Goal: Task Accomplishment & Management: Complete application form

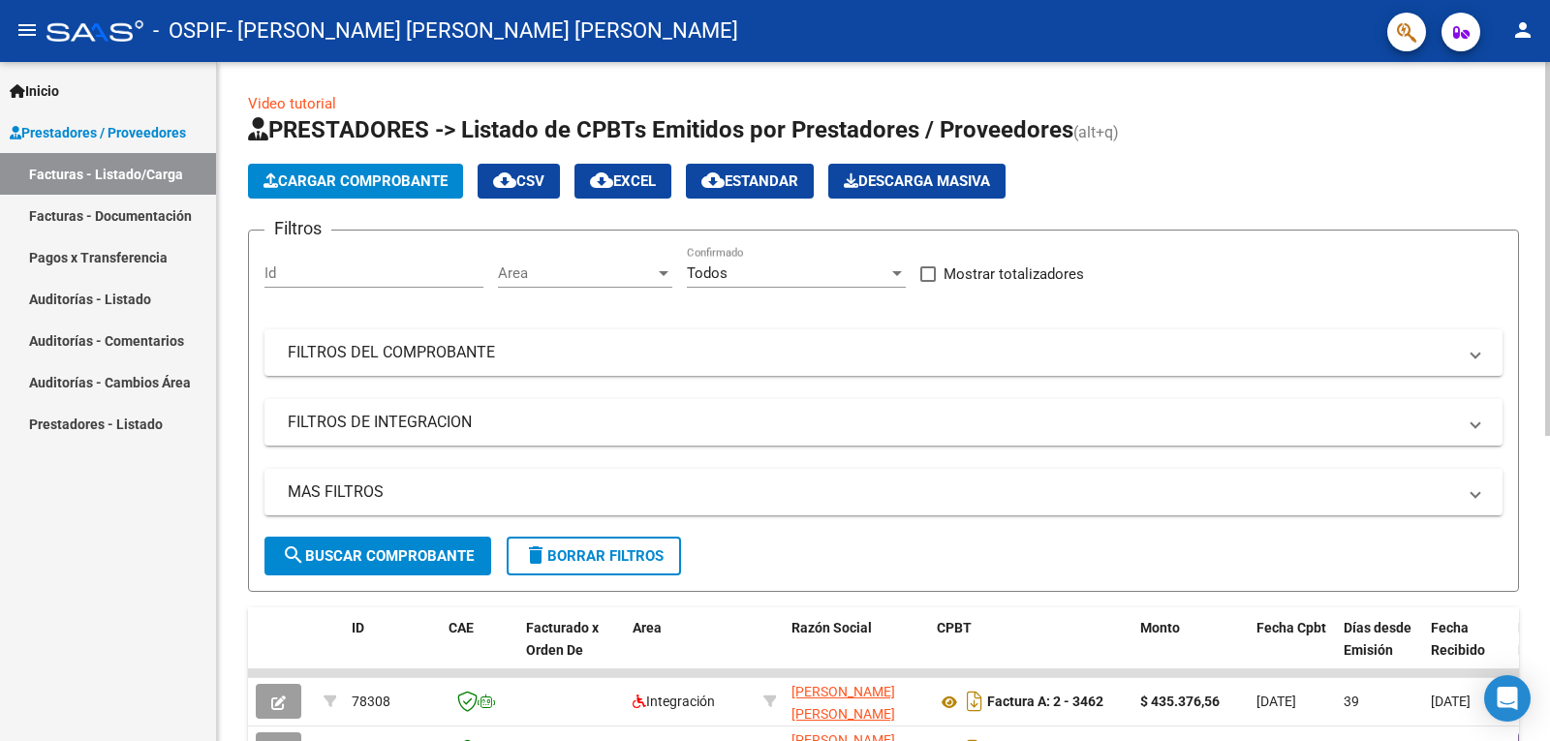
click at [390, 181] on span "Cargar Comprobante" at bounding box center [356, 180] width 184 height 17
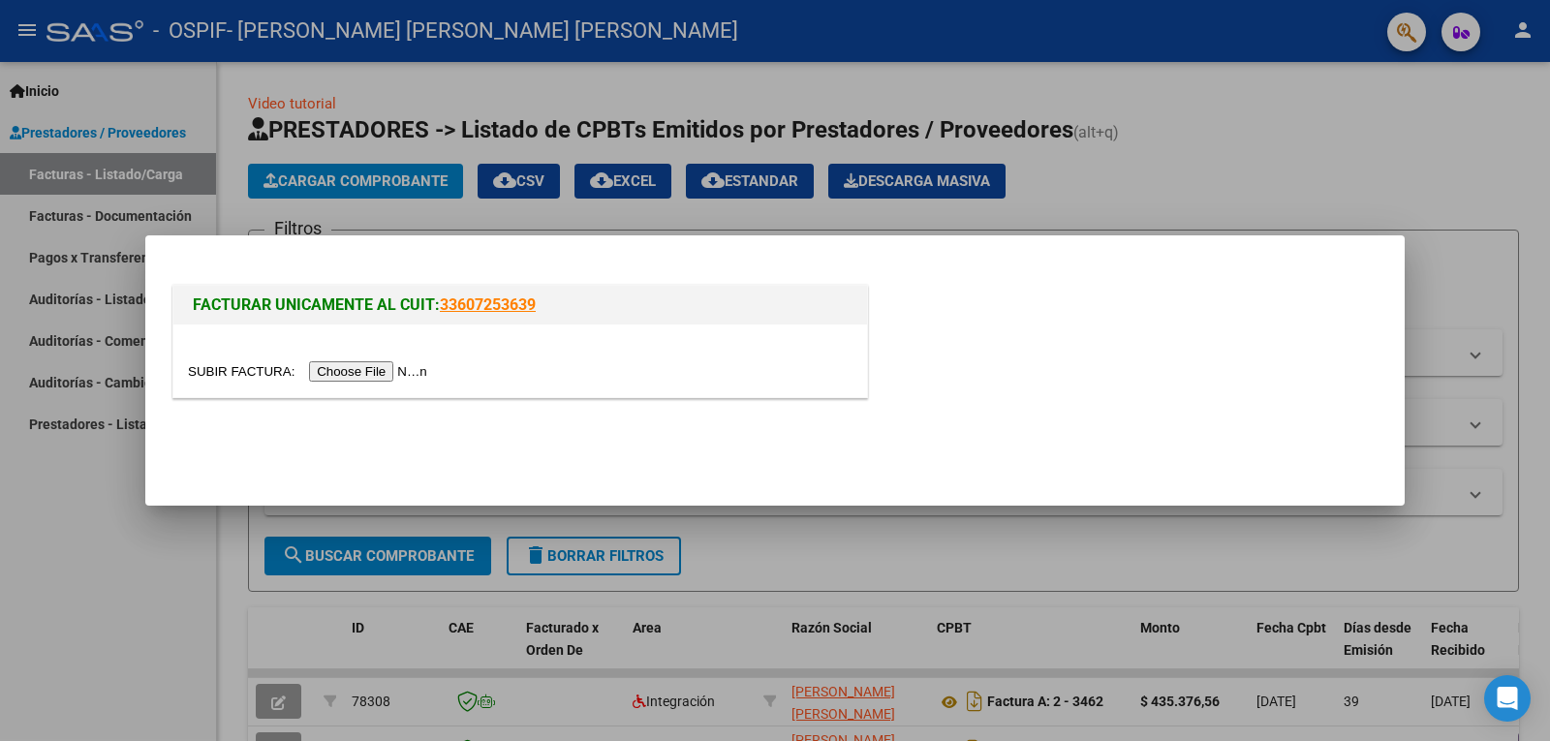
click at [371, 367] on input "file" at bounding box center [310, 371] width 245 height 20
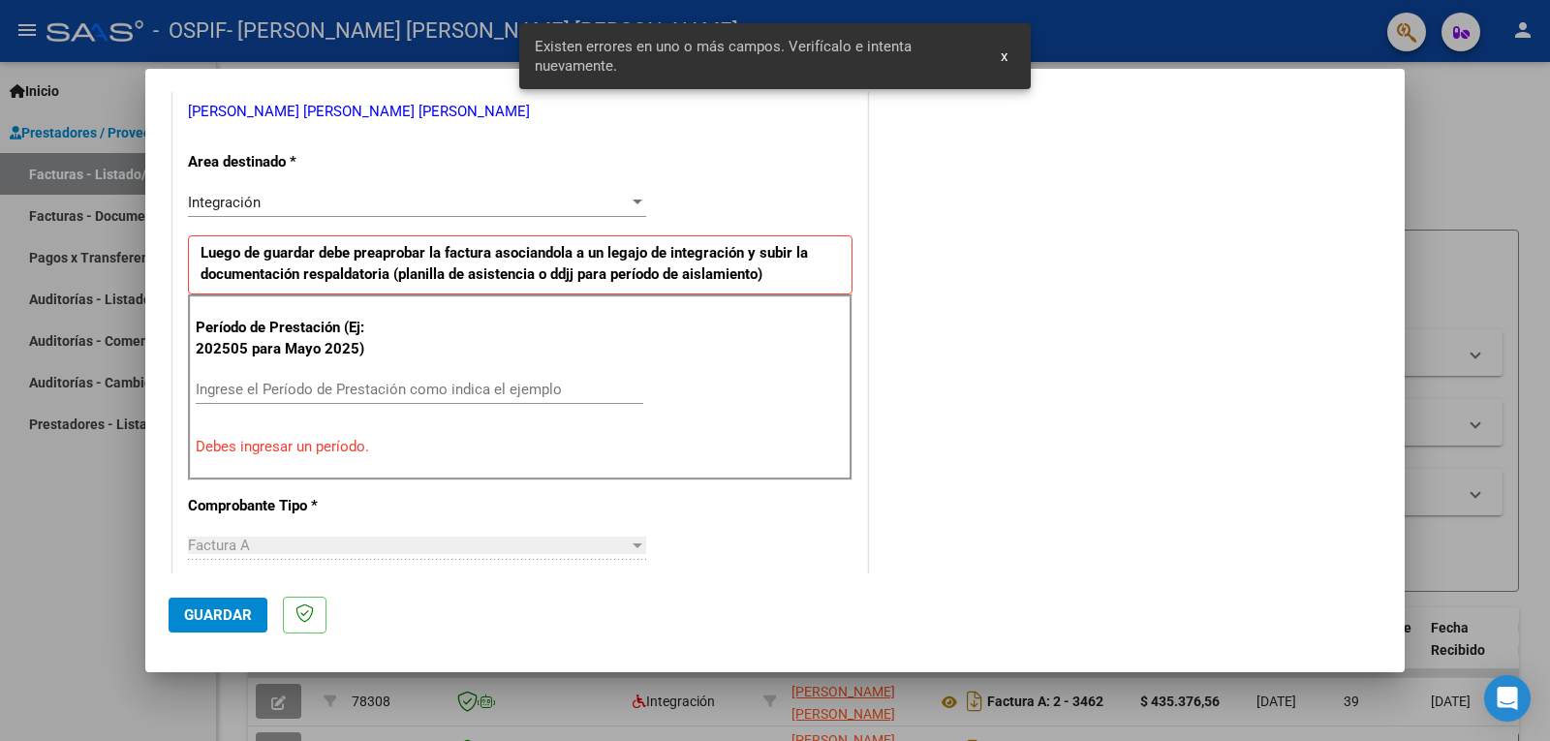
scroll to position [434, 0]
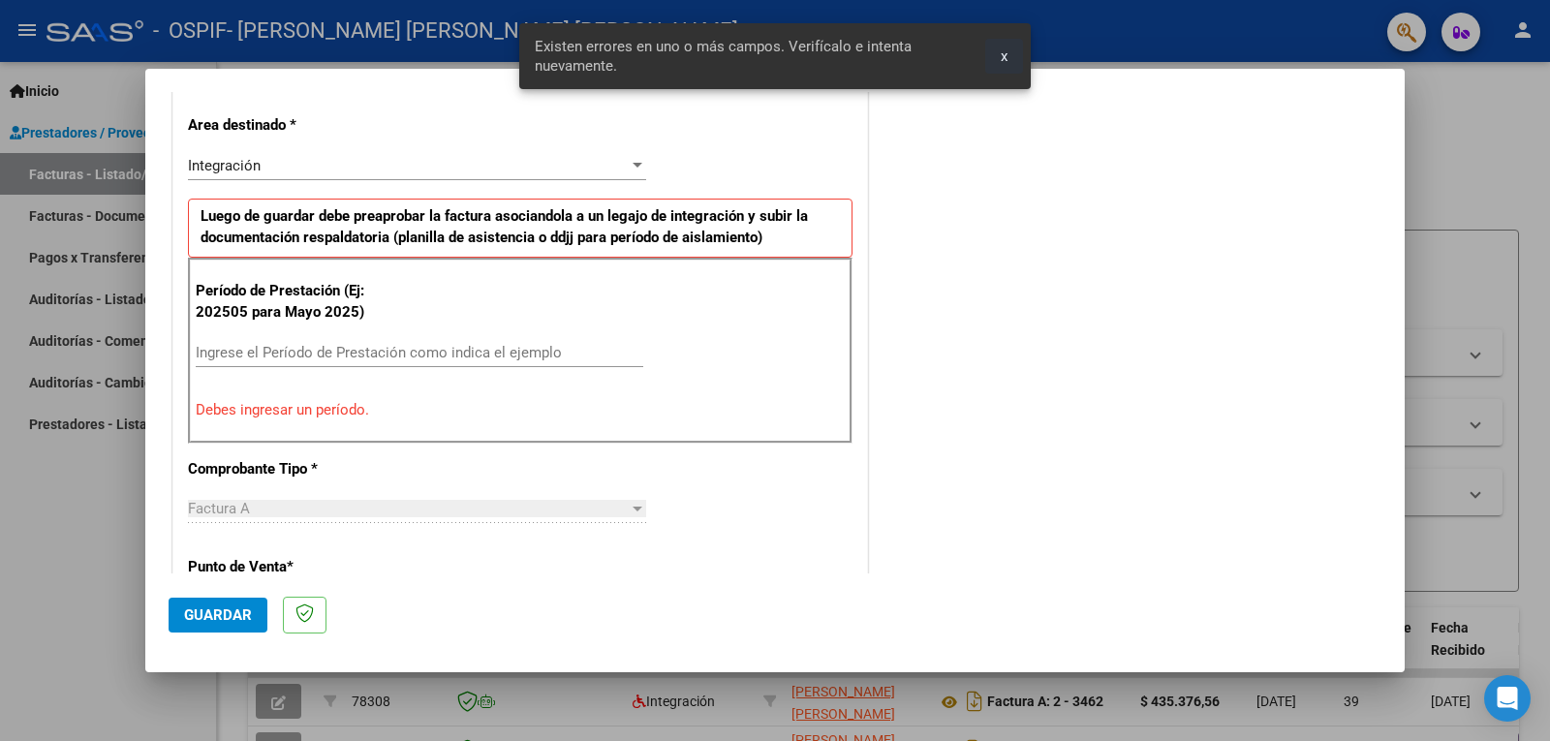
click at [1003, 61] on span "x" at bounding box center [1004, 55] width 7 height 17
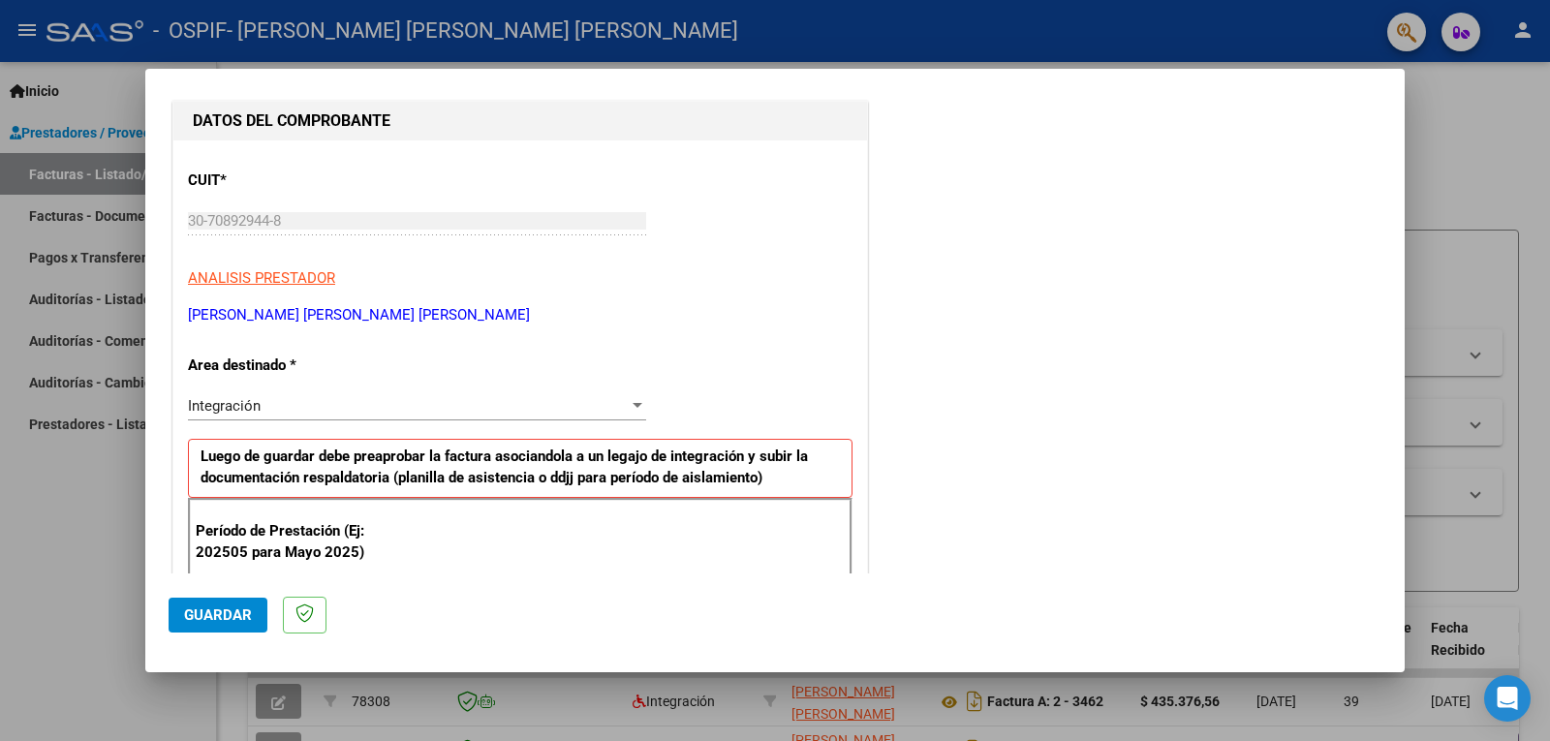
scroll to position [388, 0]
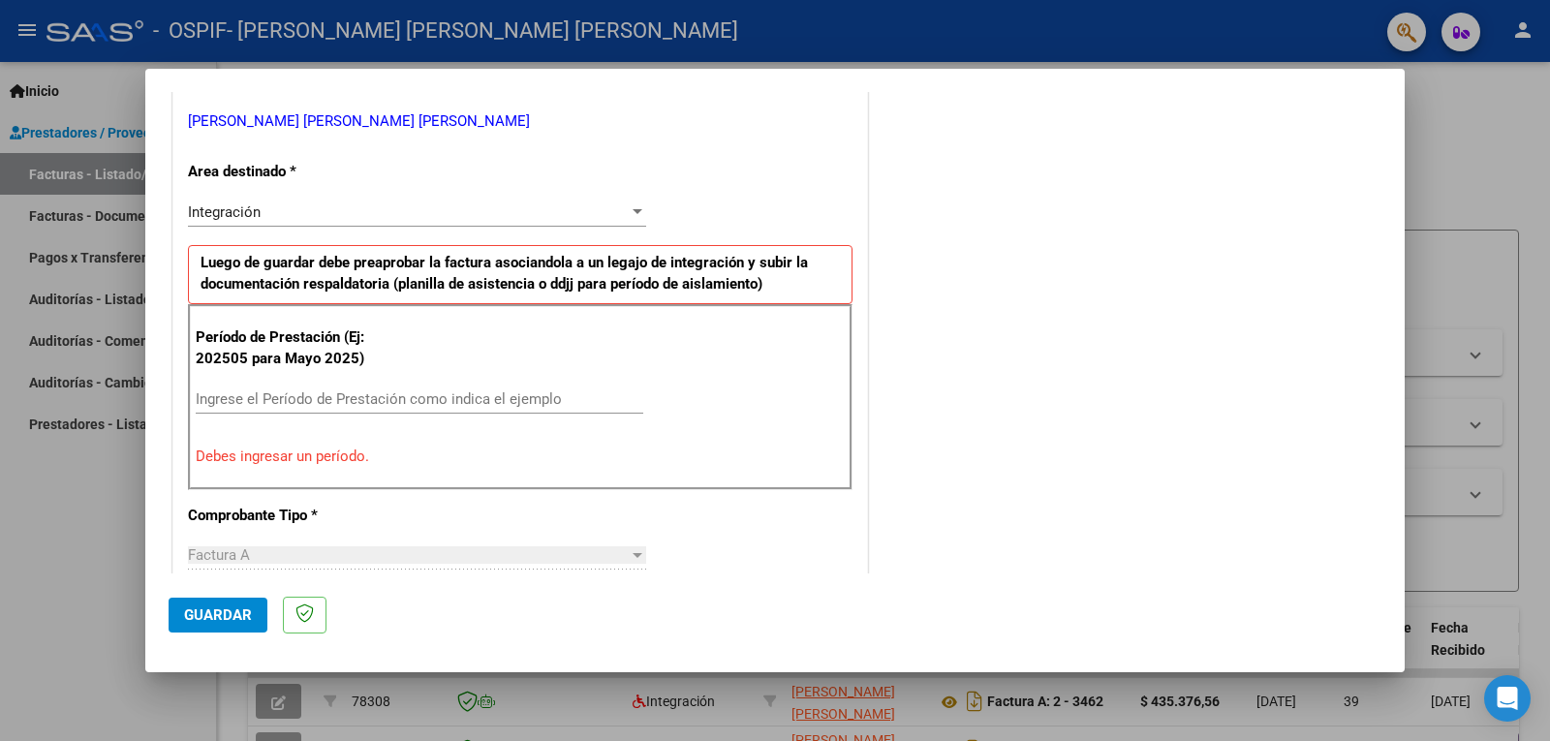
click at [294, 391] on input "Ingrese el Período de Prestación como indica el ejemplo" at bounding box center [420, 398] width 448 height 17
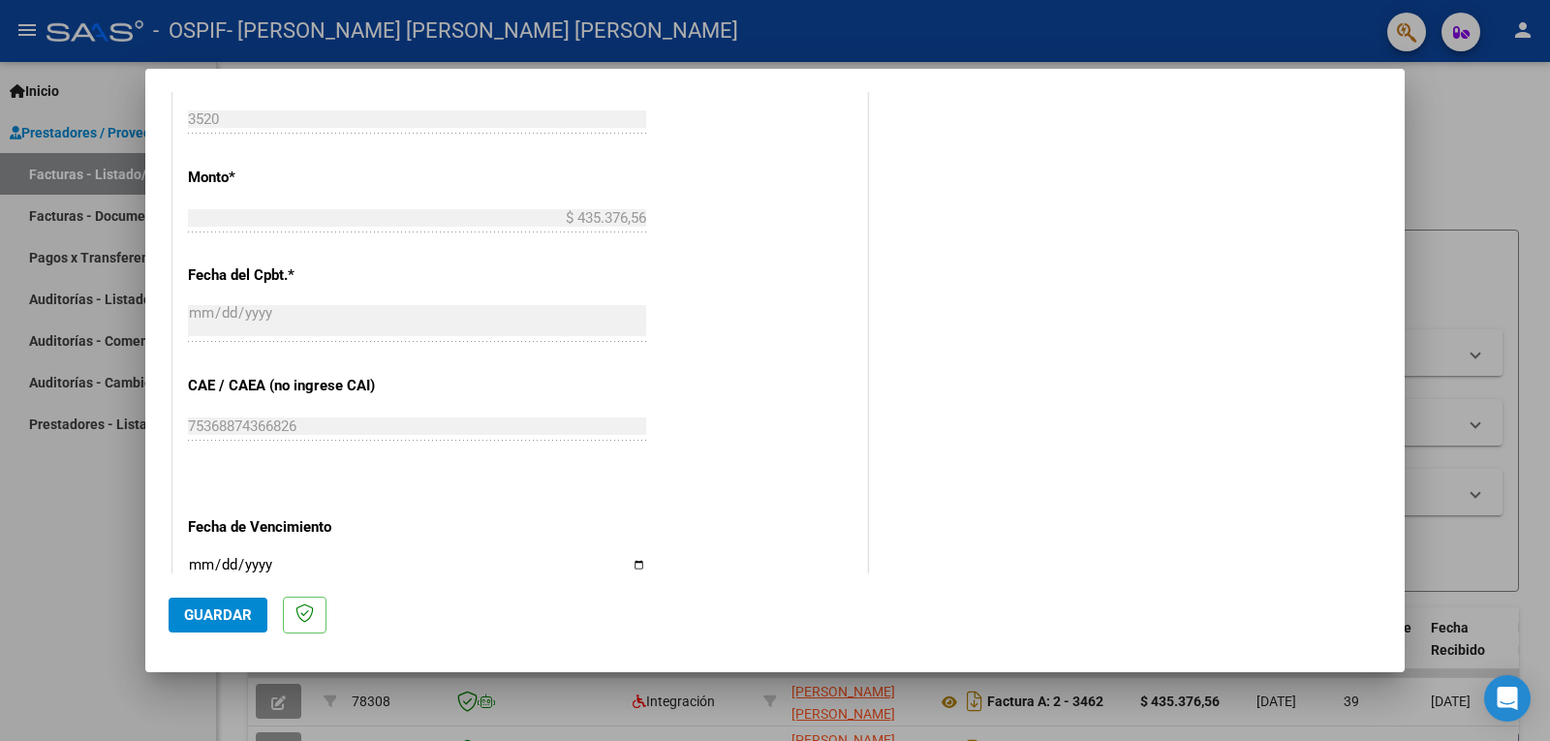
scroll to position [1066, 0]
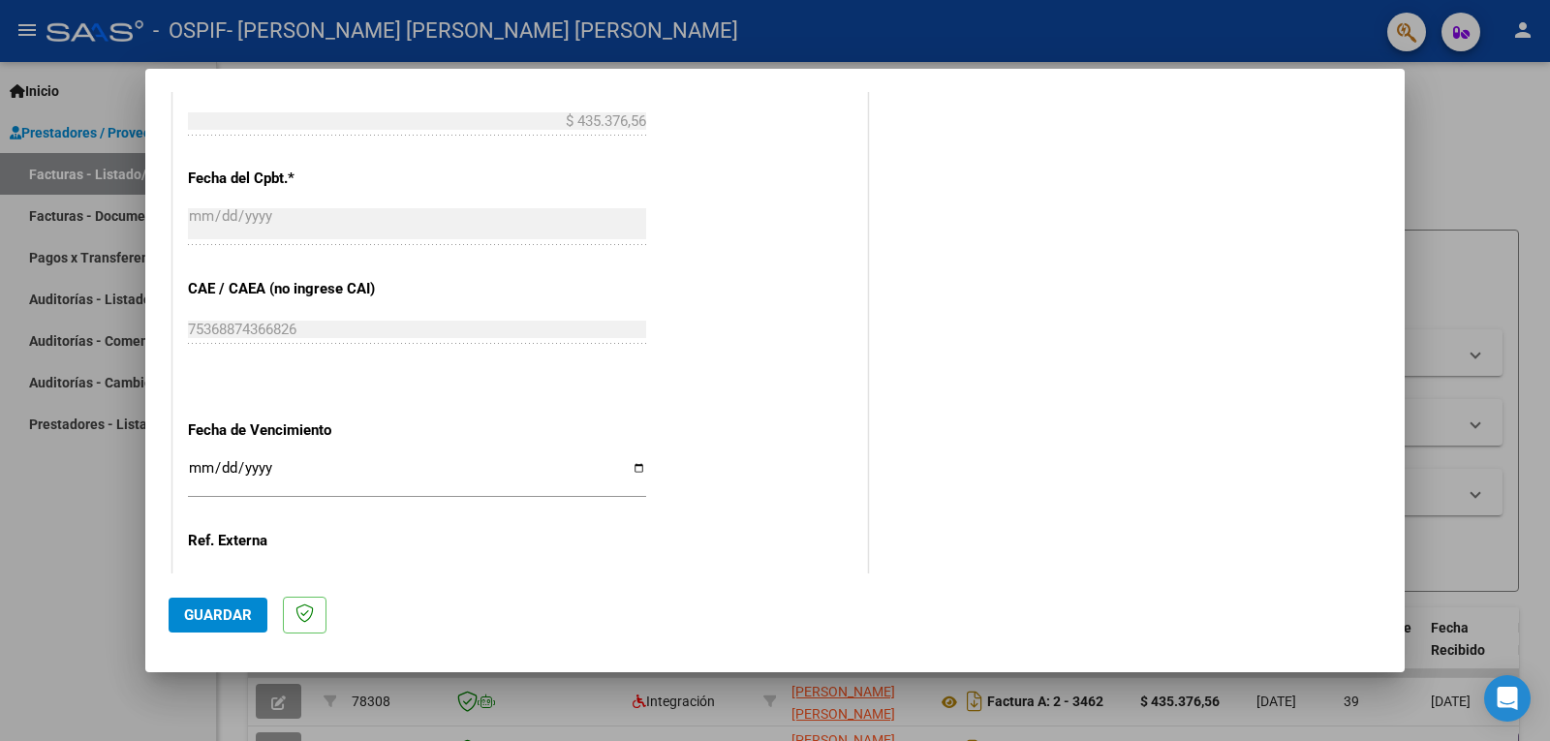
type input "202508"
click at [627, 468] on input "Ingresar la fecha" at bounding box center [417, 475] width 458 height 31
type input "[DATE]"
click at [247, 615] on span "Guardar" at bounding box center [218, 614] width 68 height 17
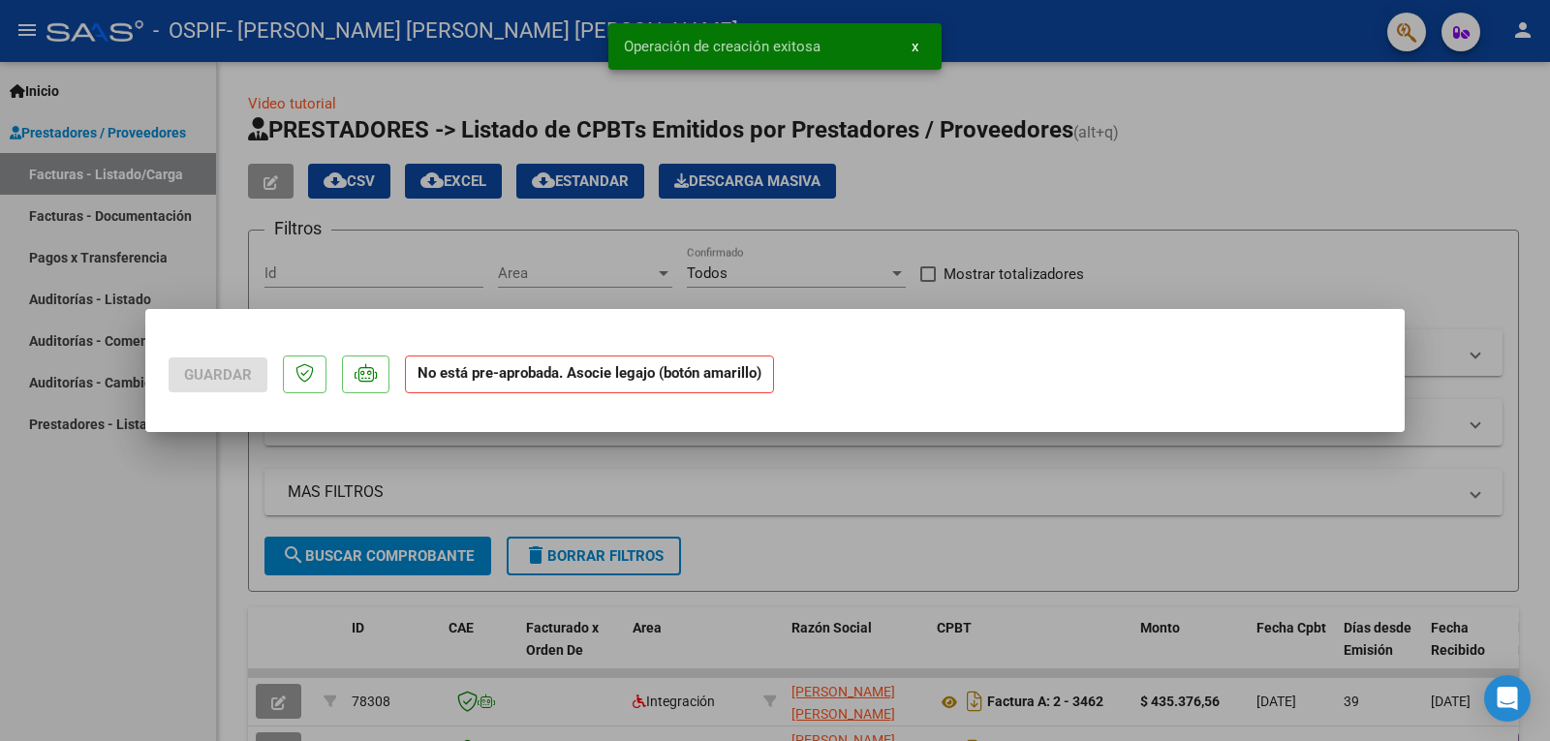
scroll to position [0, 0]
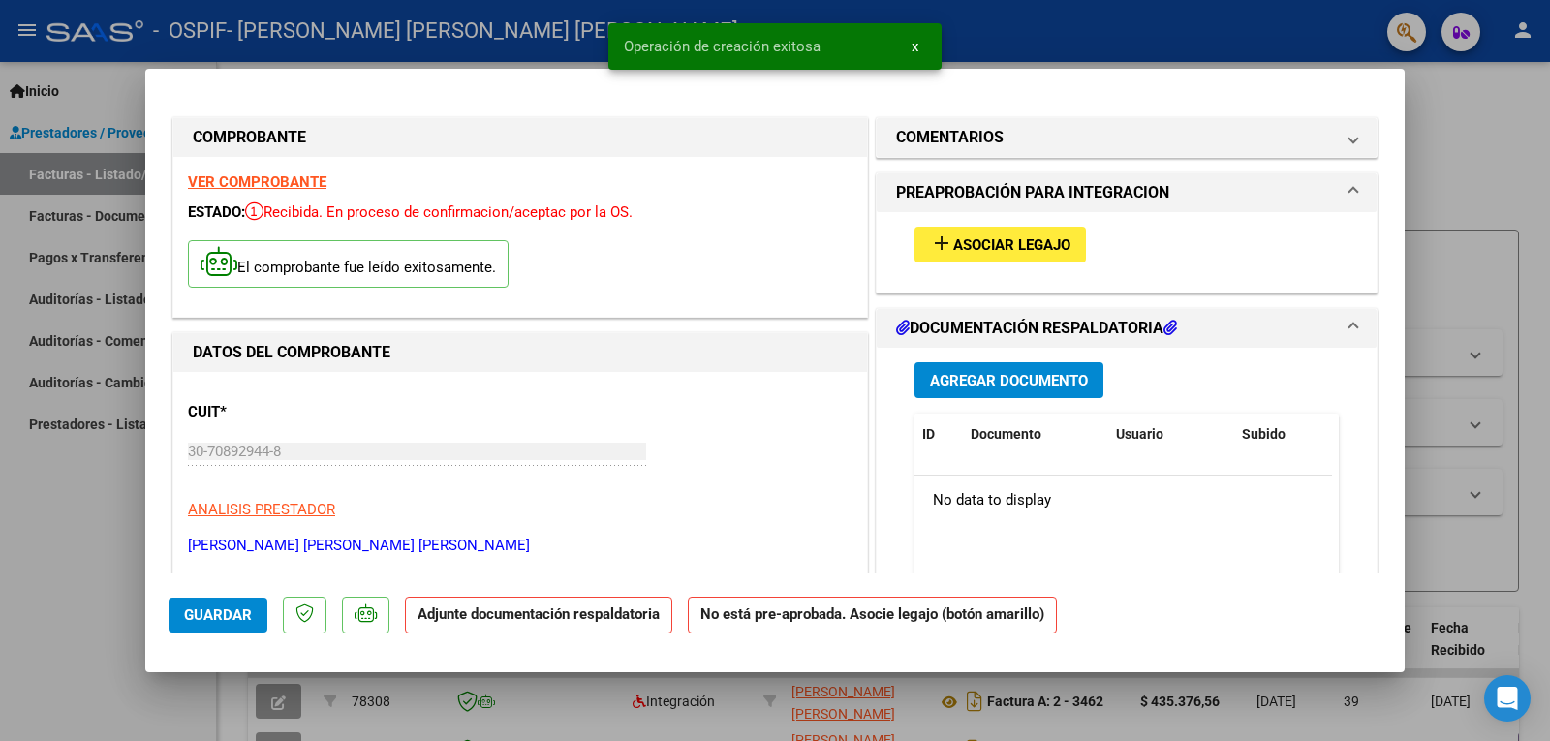
click at [936, 242] on mat-icon "add" at bounding box center [941, 243] width 23 height 23
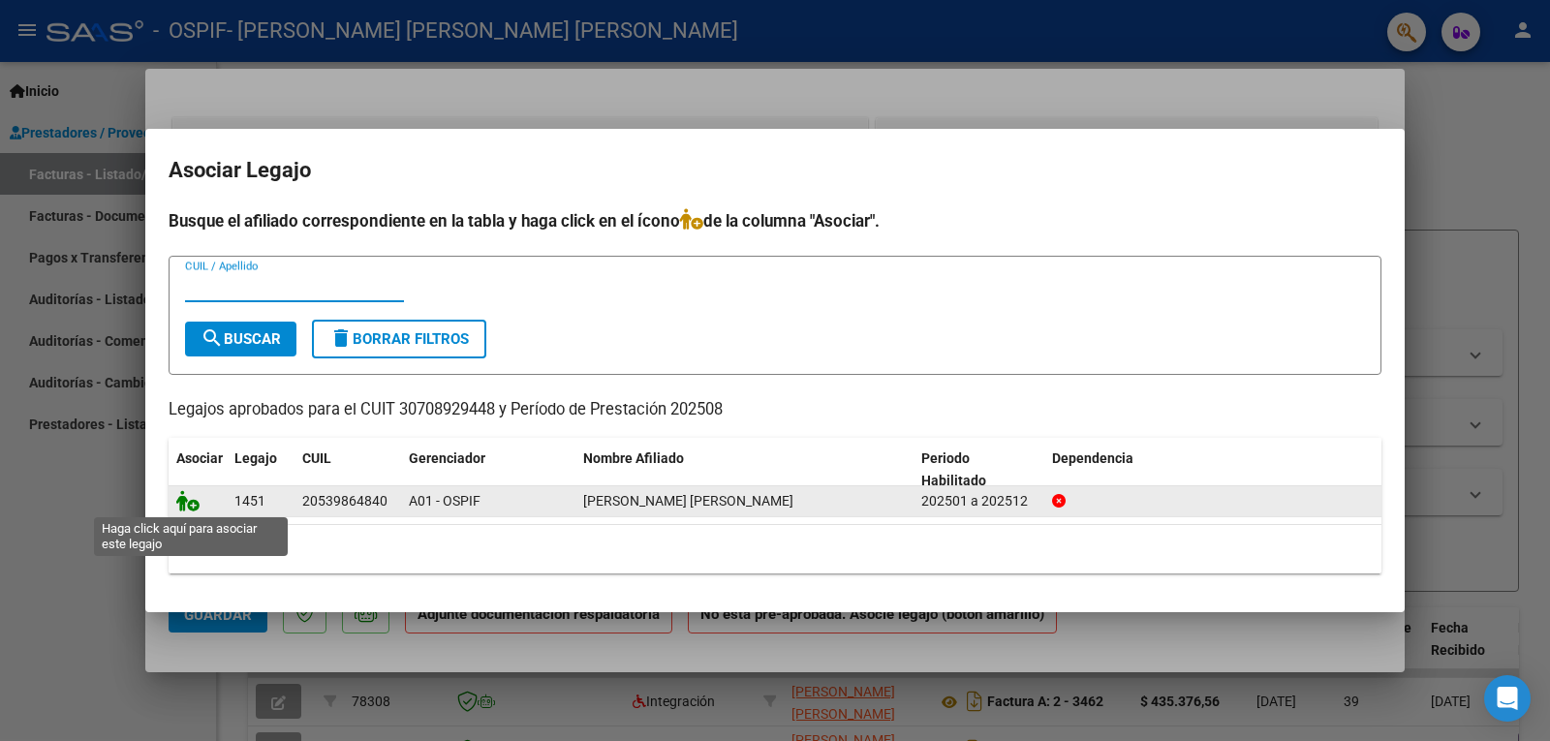
click at [198, 504] on icon at bounding box center [187, 500] width 23 height 21
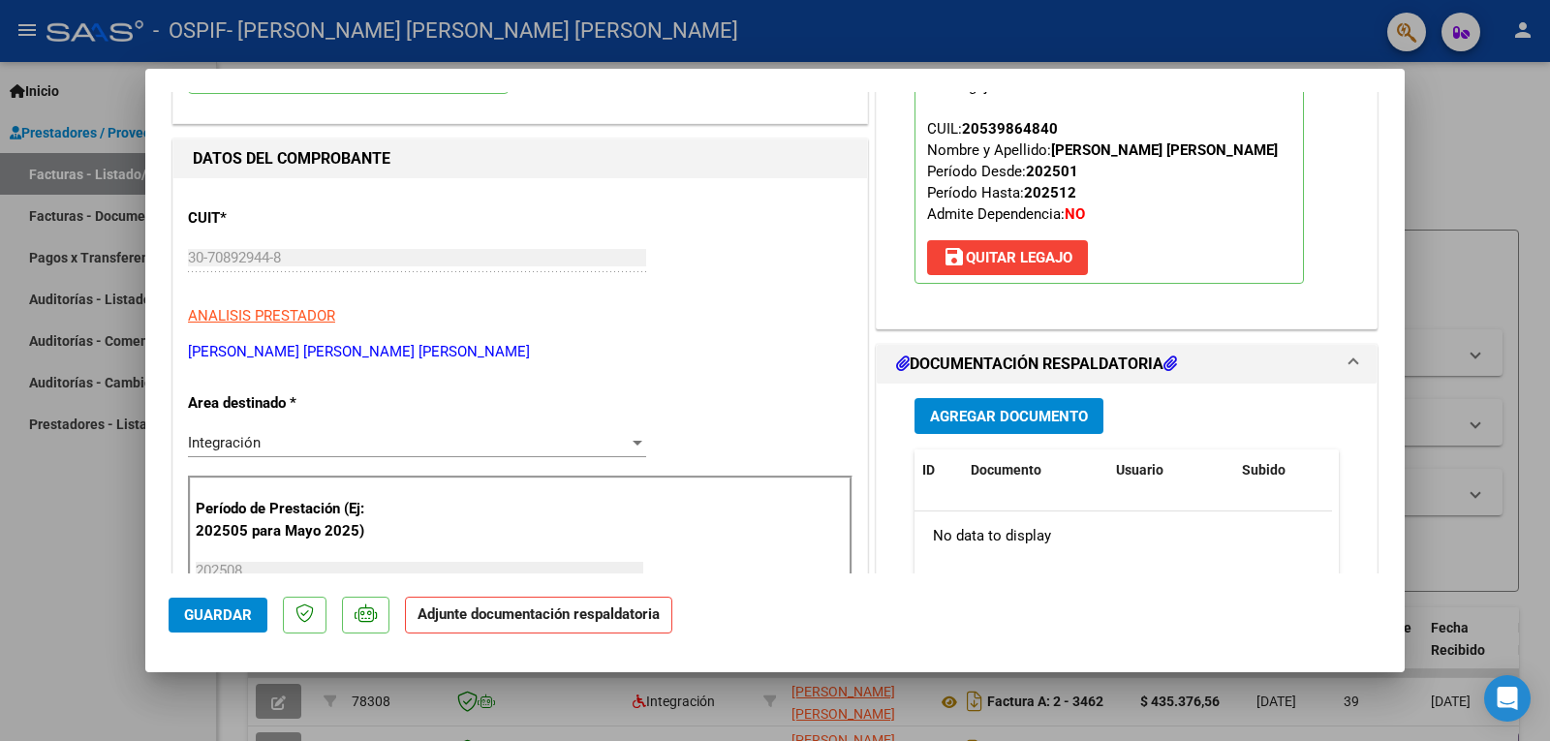
scroll to position [291, 0]
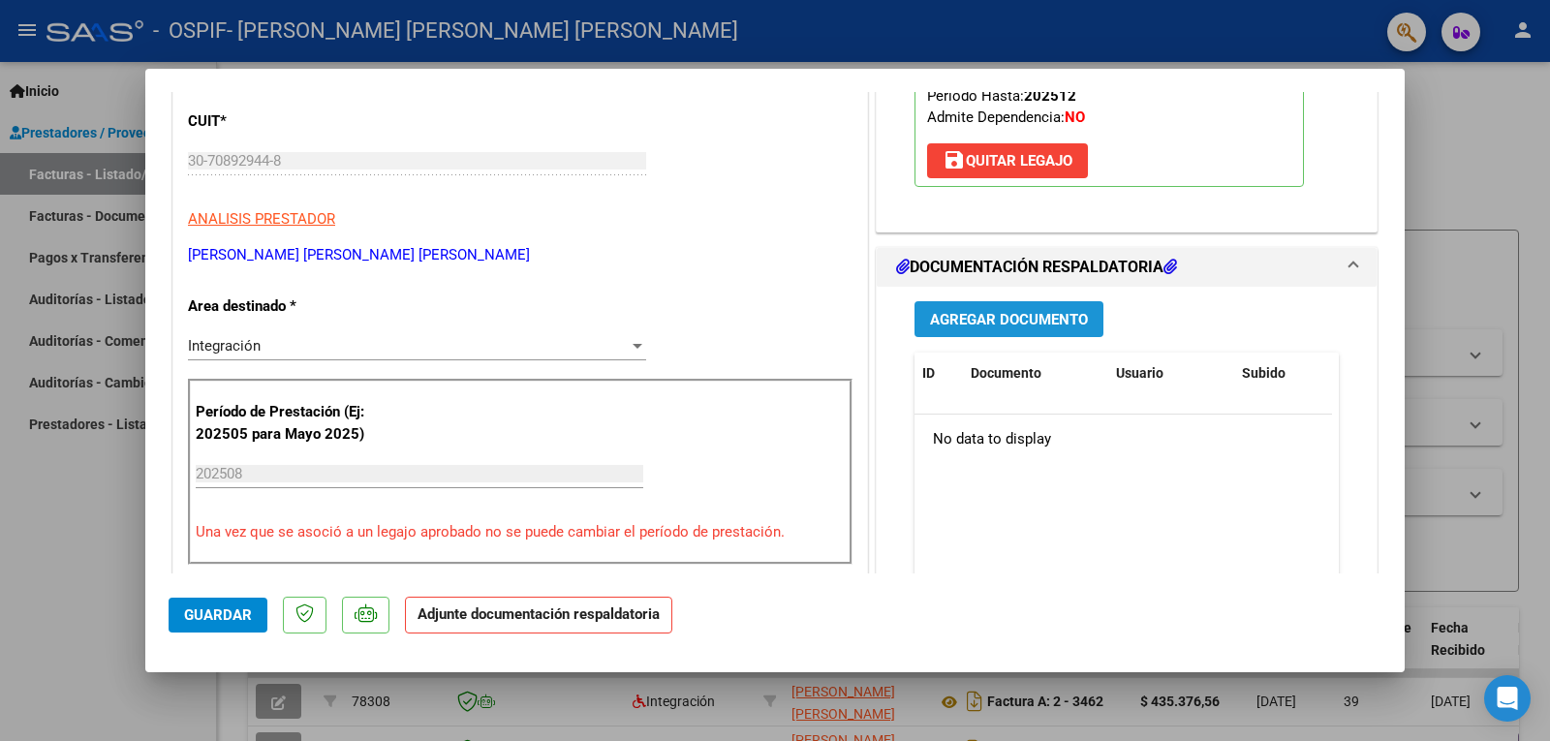
click at [992, 315] on span "Agregar Documento" at bounding box center [1009, 319] width 158 height 17
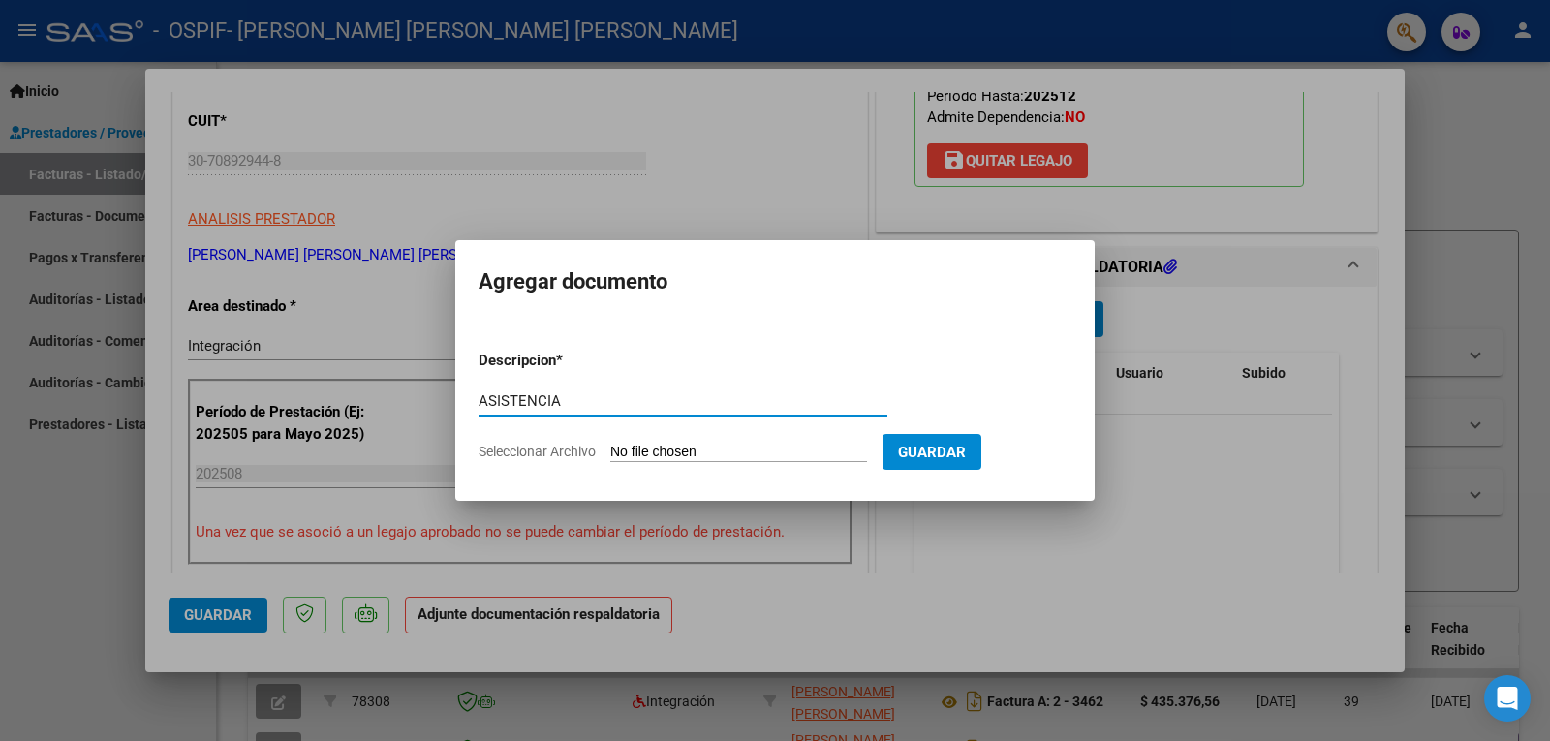
type input "ASISTENCIA"
click at [736, 446] on input "Seleccionar Archivo" at bounding box center [738, 453] width 257 height 18
type input "C:\fakepath\[PERSON_NAME].pdf"
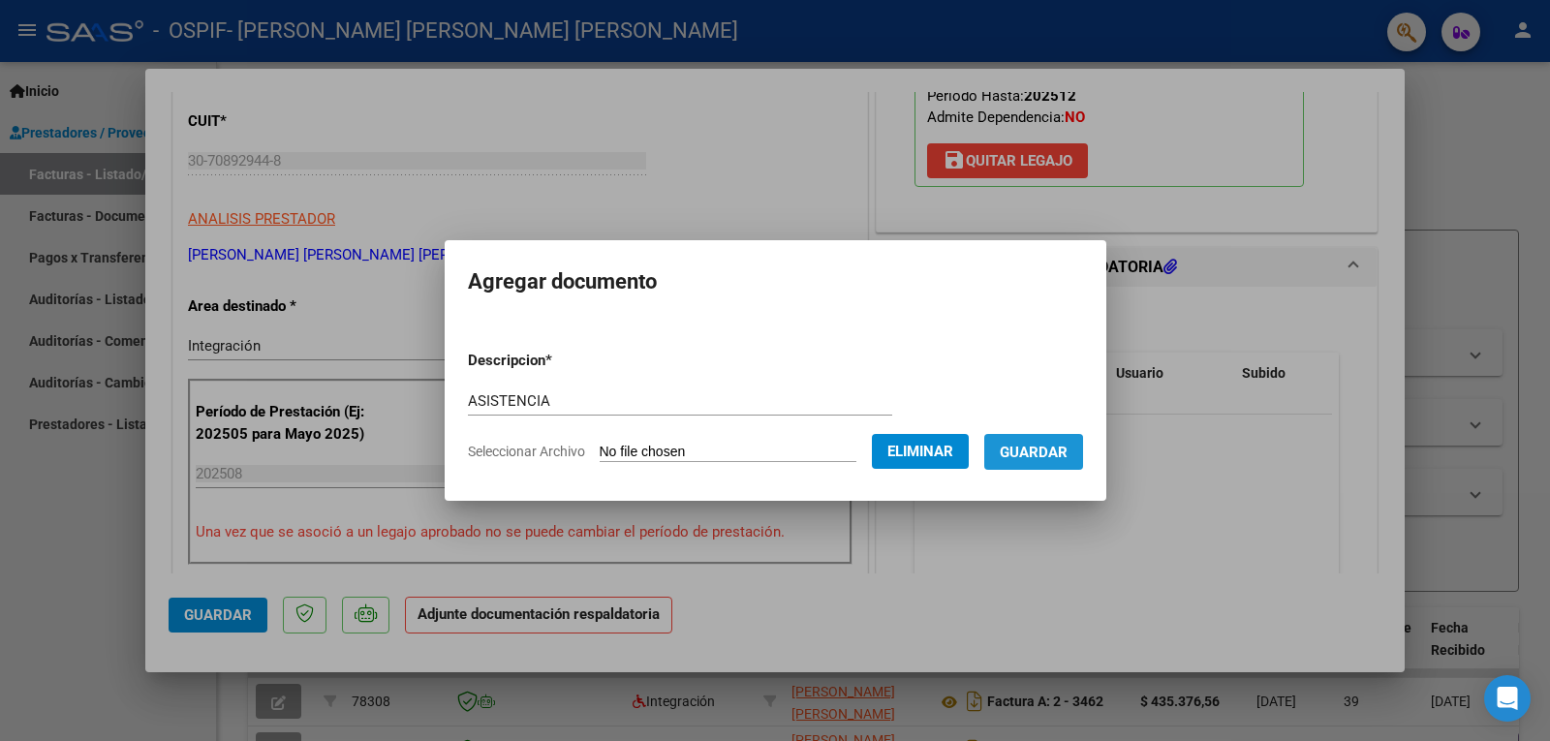
click at [1050, 452] on span "Guardar" at bounding box center [1034, 452] width 68 height 17
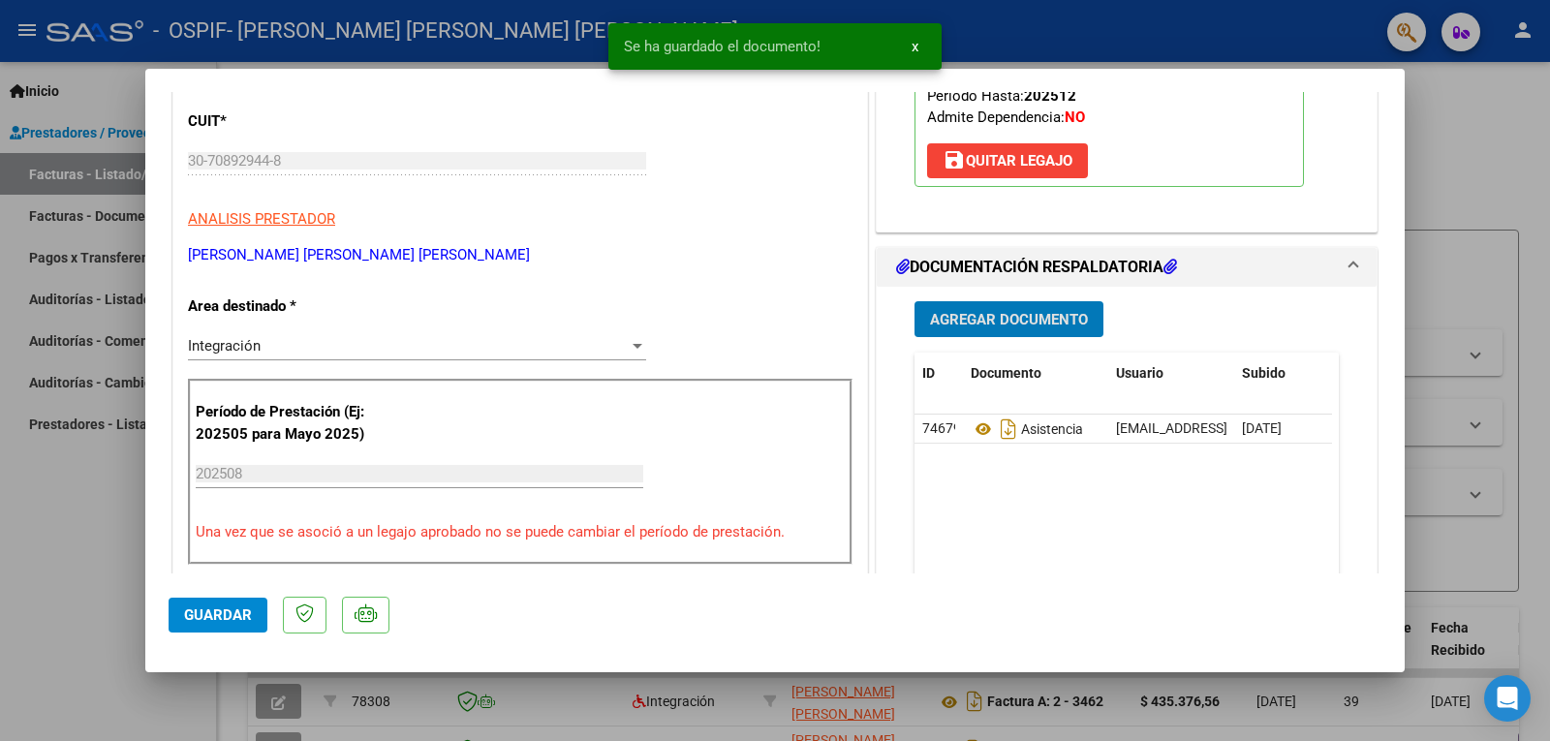
scroll to position [388, 0]
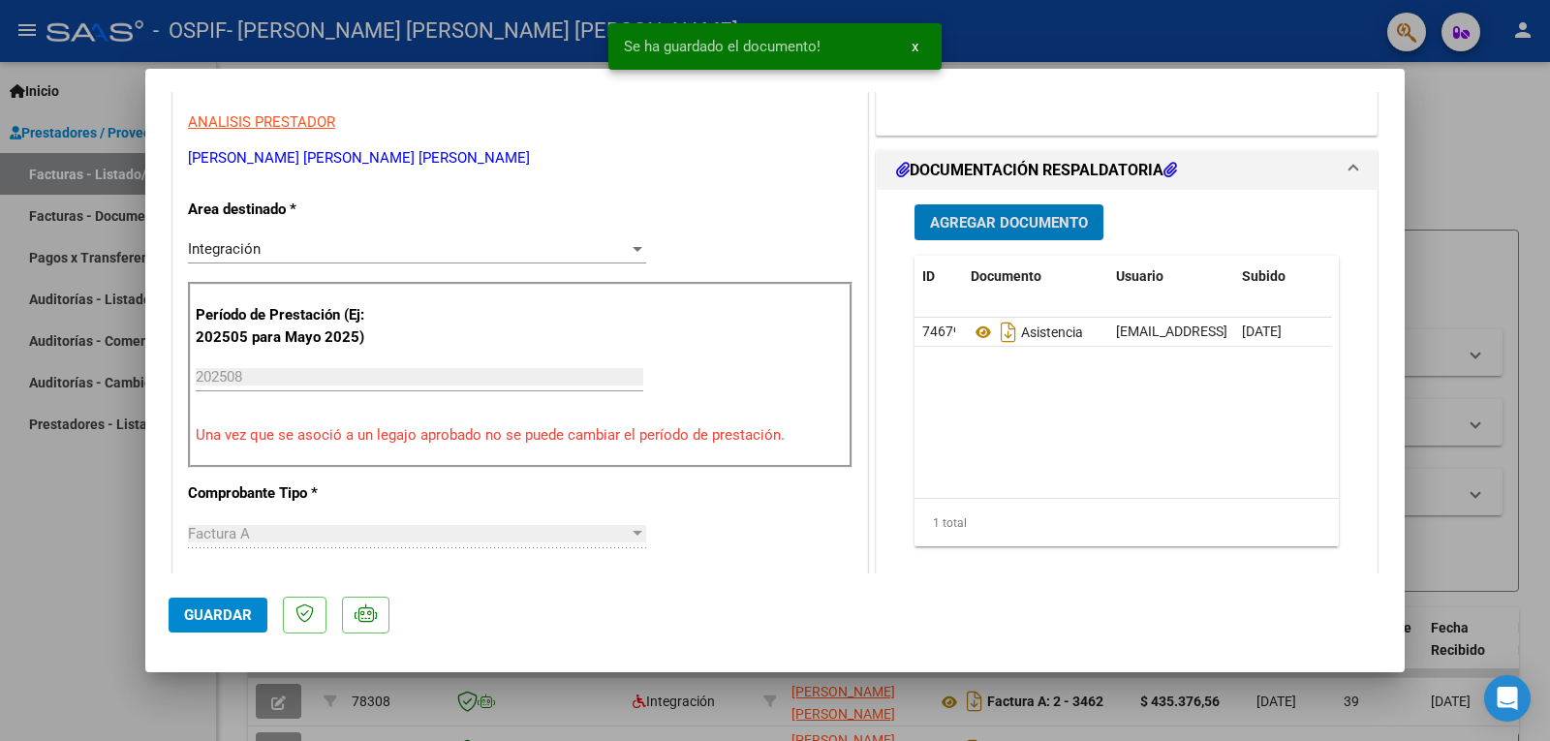
click at [209, 621] on span "Guardar" at bounding box center [218, 614] width 68 height 17
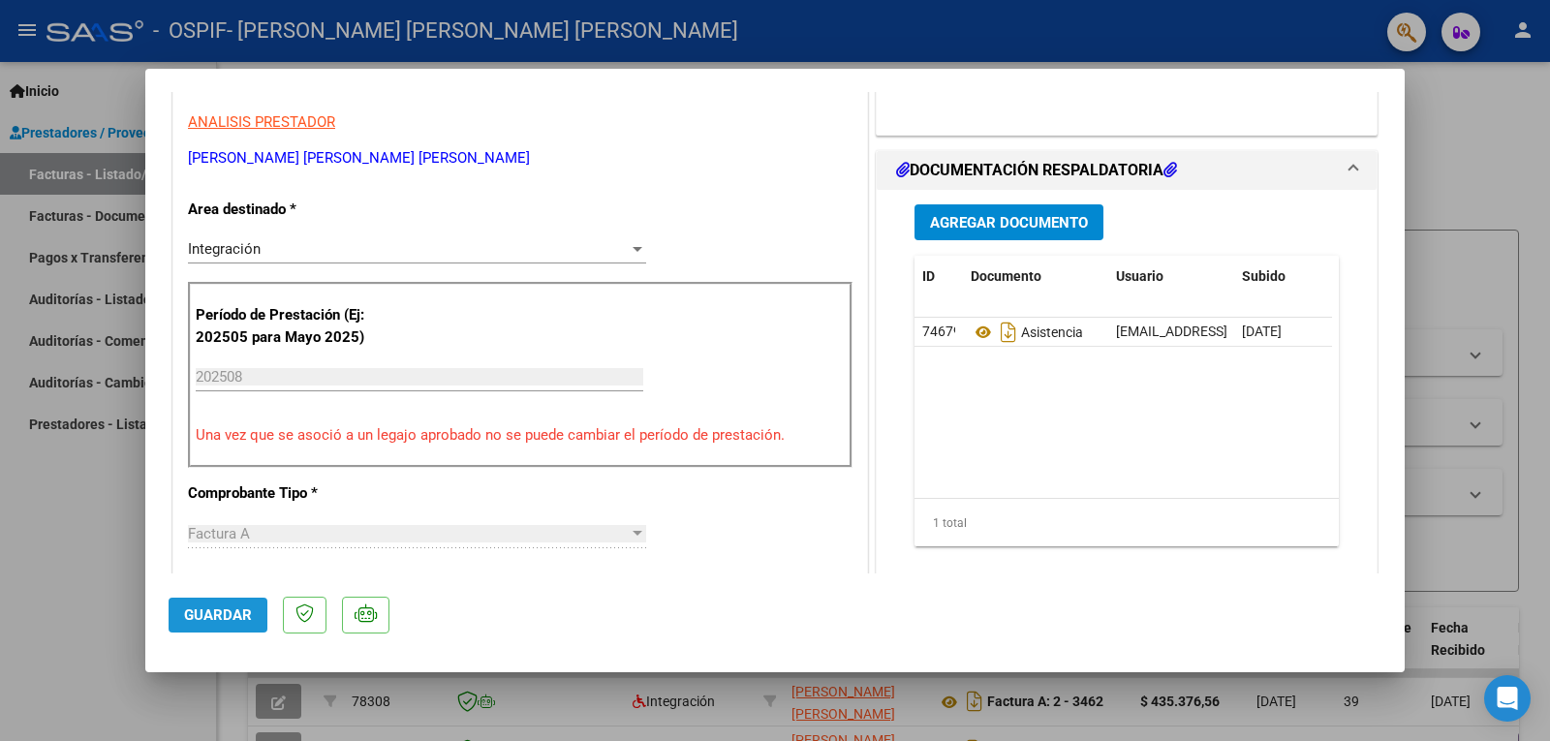
click at [222, 622] on span "Guardar" at bounding box center [218, 614] width 68 height 17
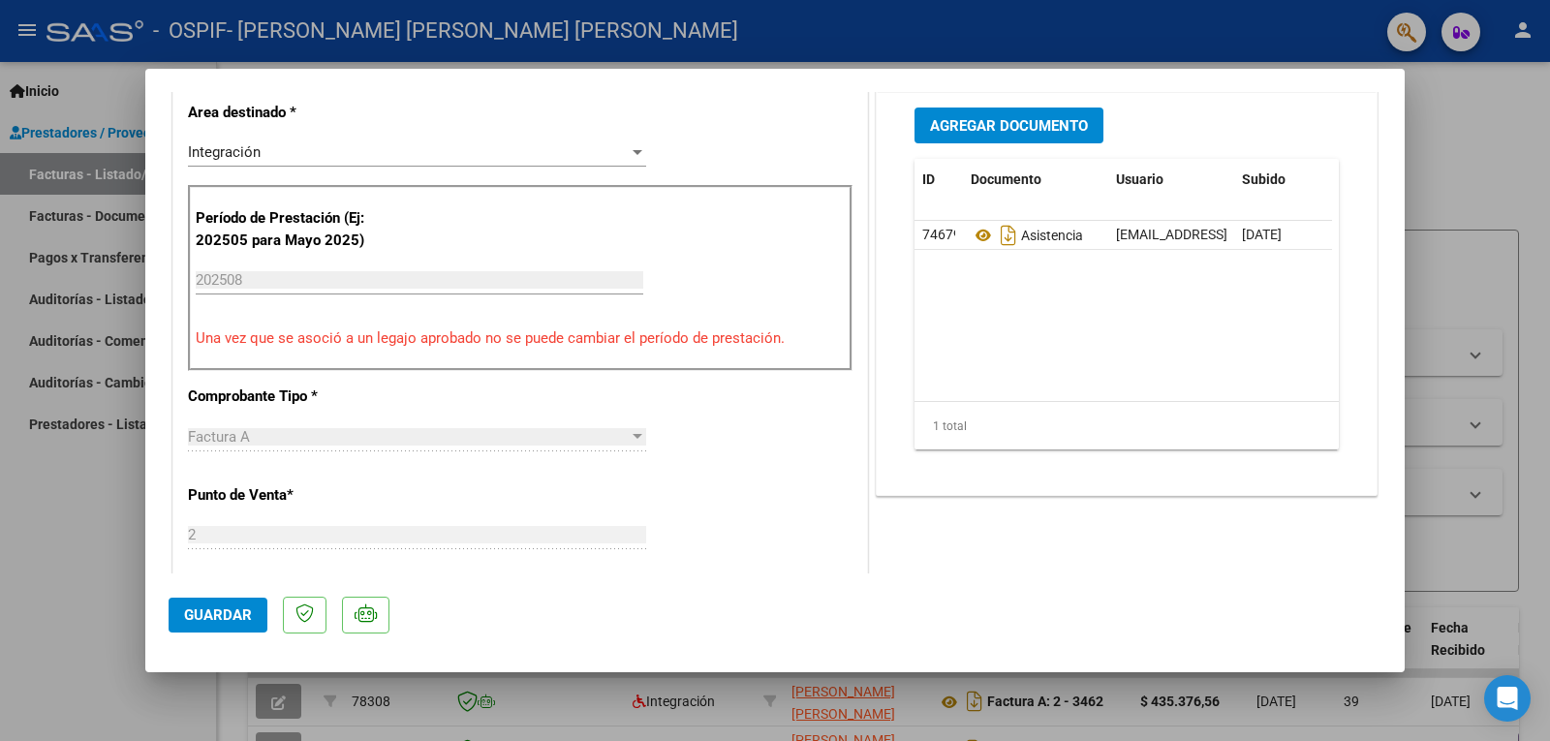
scroll to position [194, 0]
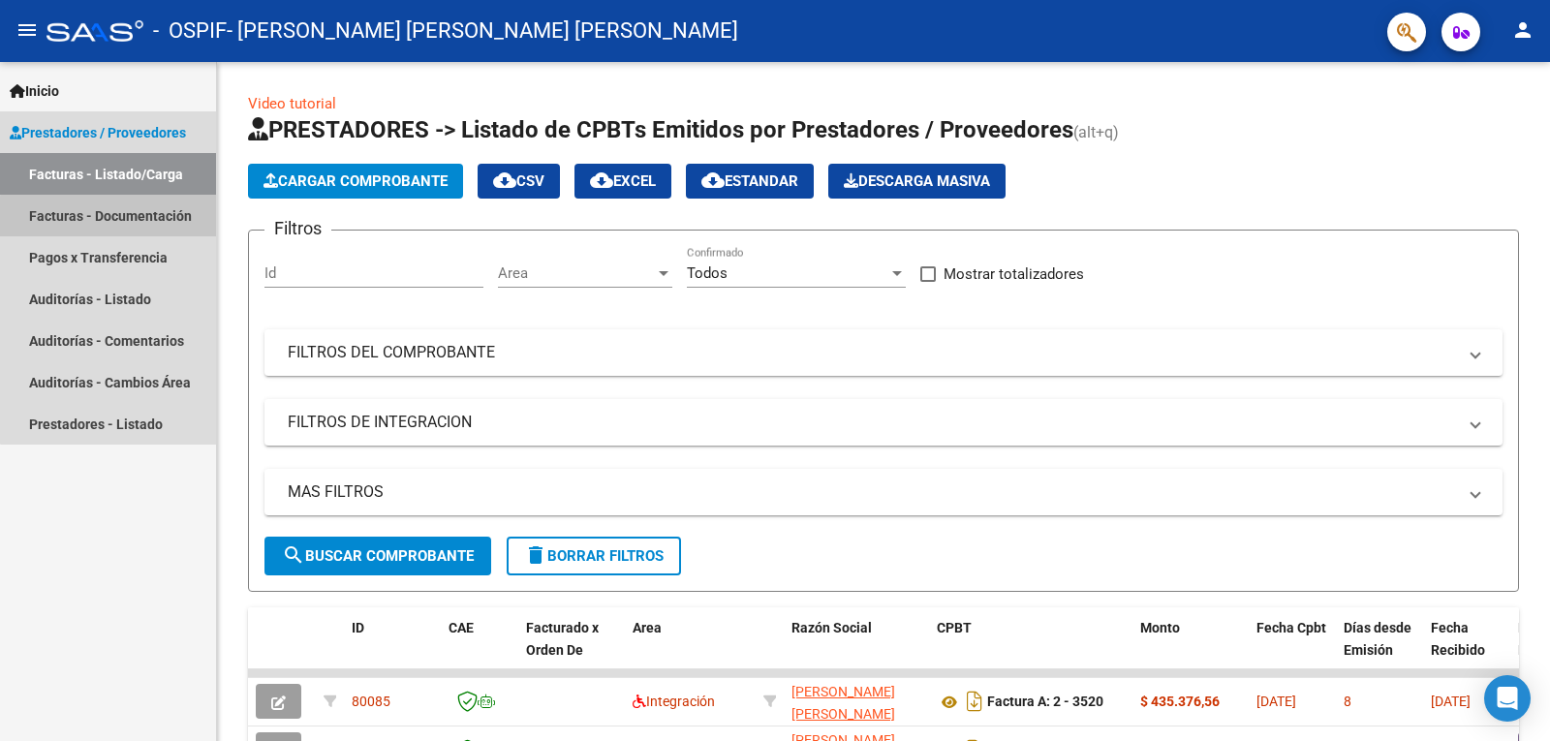
click at [140, 219] on link "Facturas - Documentación" at bounding box center [108, 216] width 216 height 42
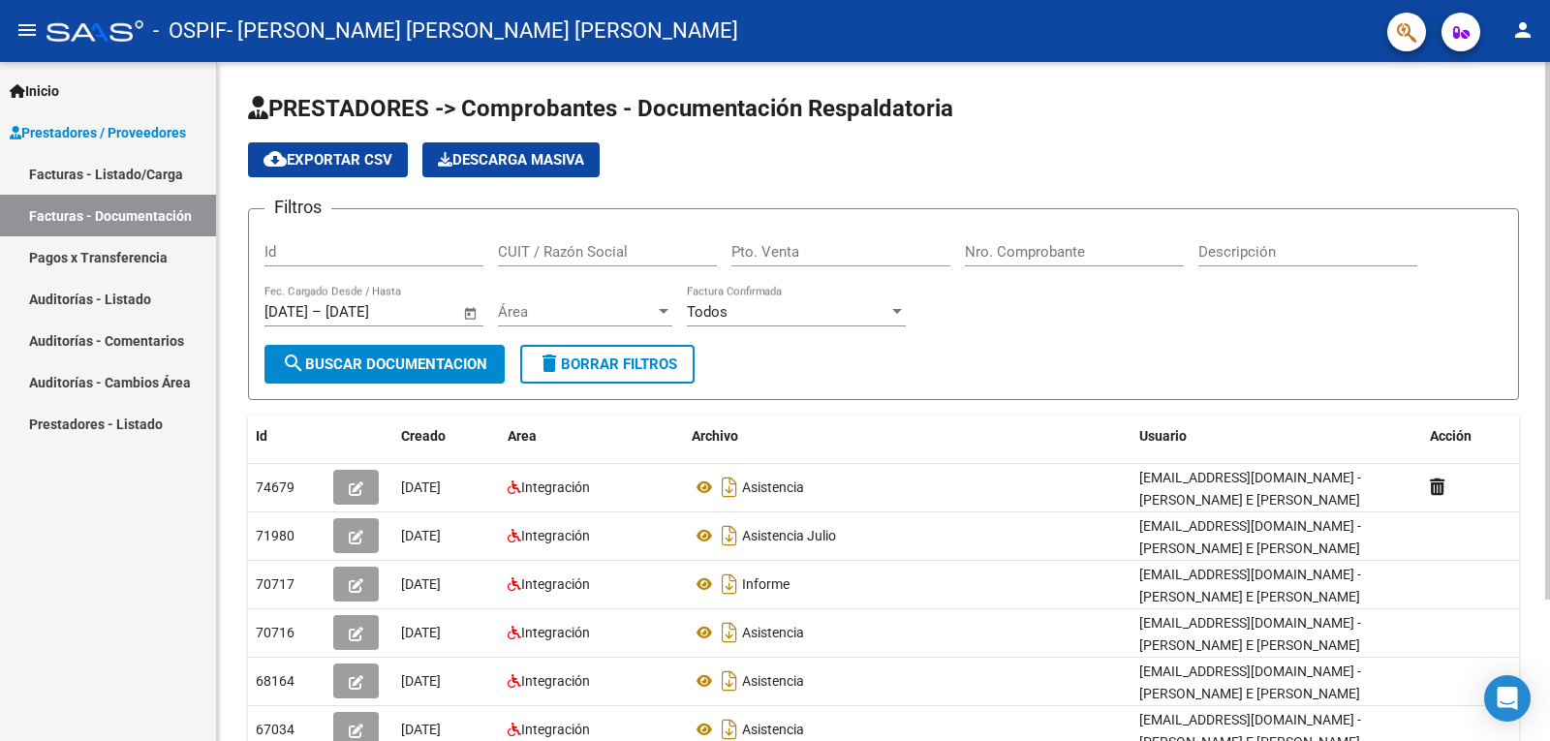
scroll to position [97, 0]
